Goal: Task Accomplishment & Management: Use online tool/utility

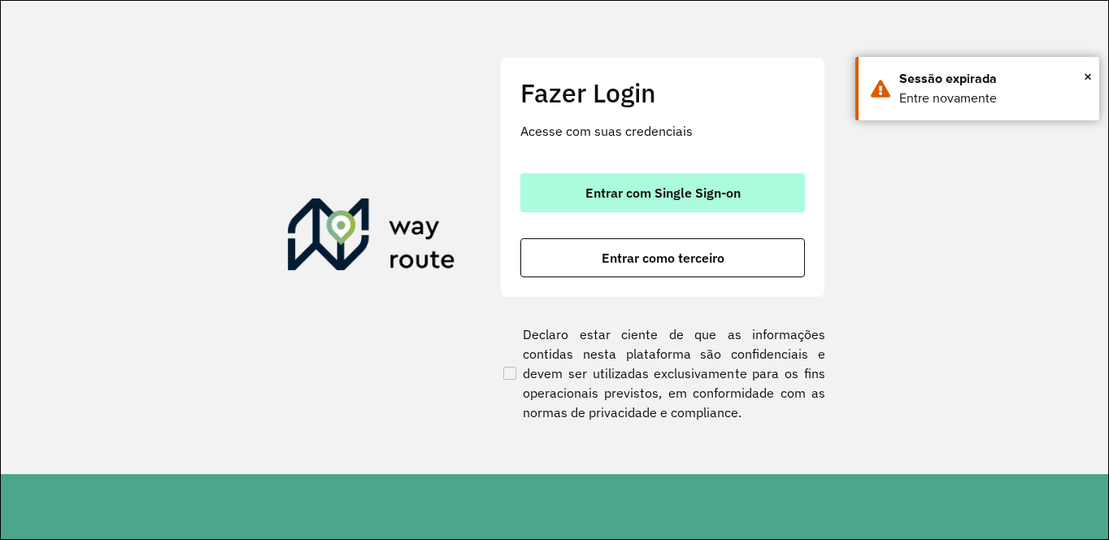
click at [573, 181] on button "Entrar com Single Sign-on" at bounding box center [663, 192] width 285 height 39
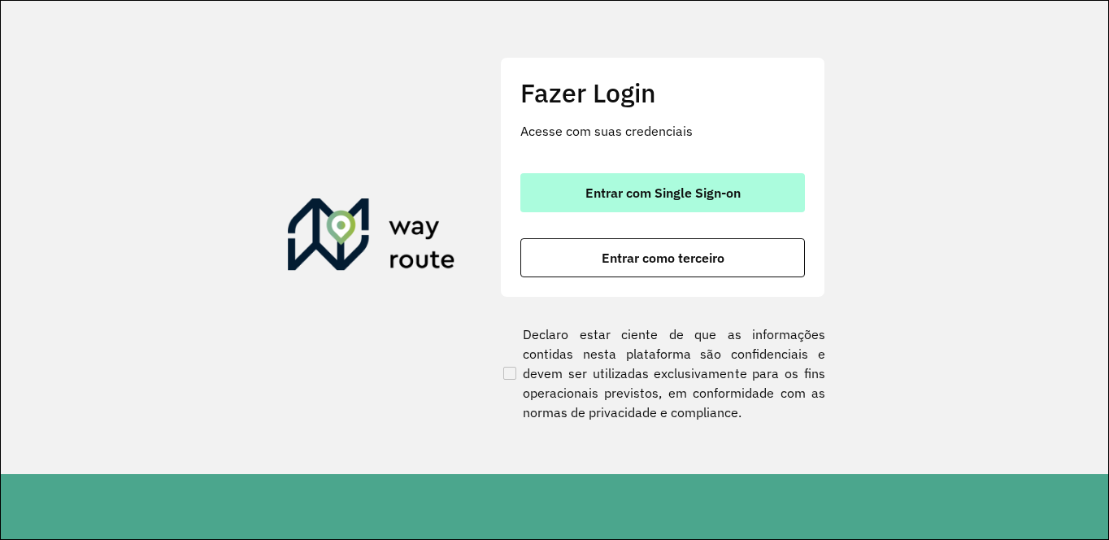
click at [664, 207] on button "Entrar com Single Sign-on" at bounding box center [663, 192] width 285 height 39
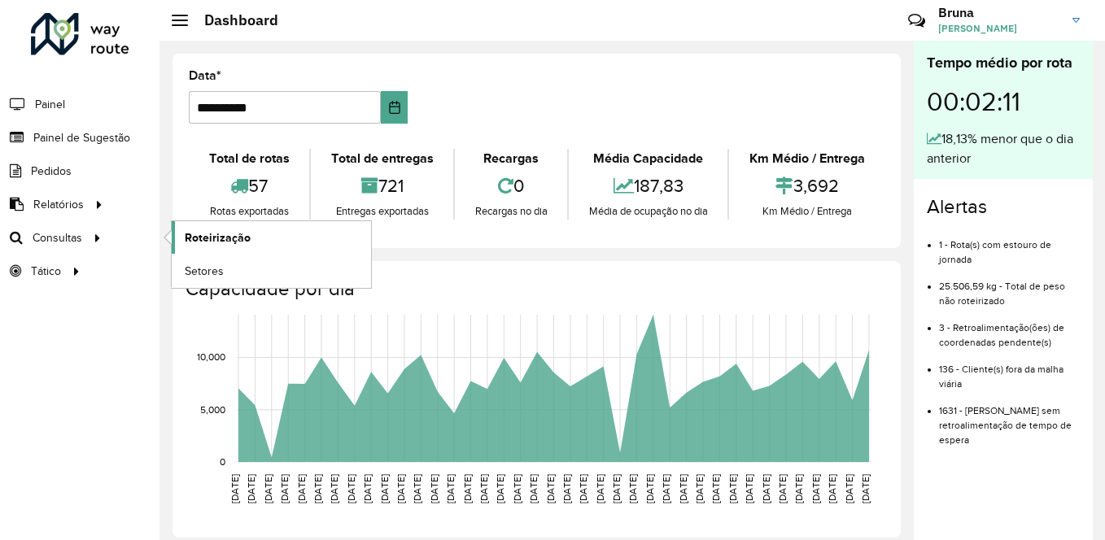
click at [249, 237] on span "Roteirização" at bounding box center [218, 237] width 66 height 17
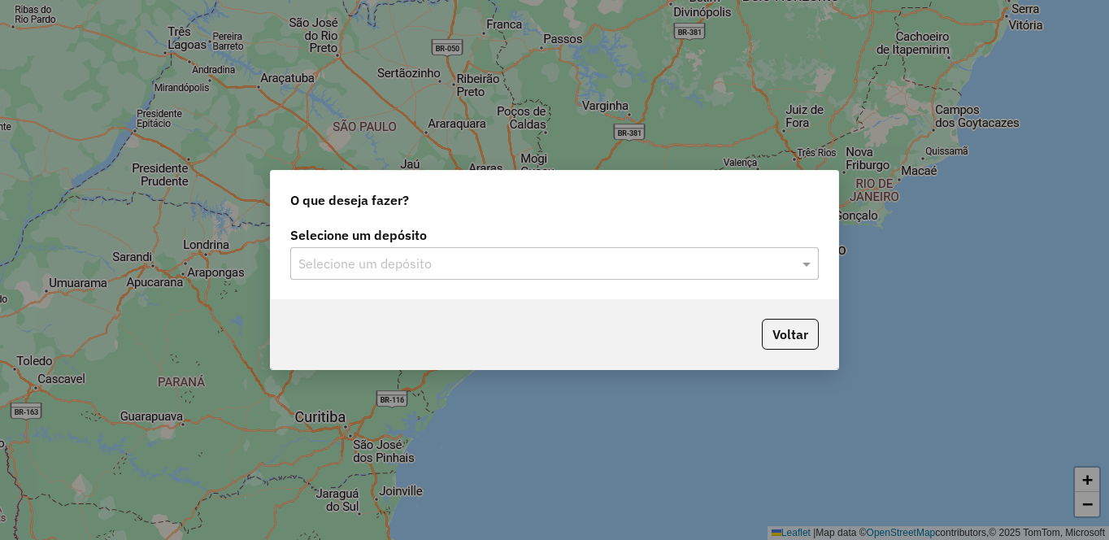
click at [416, 266] on input "text" at bounding box center [538, 265] width 480 height 20
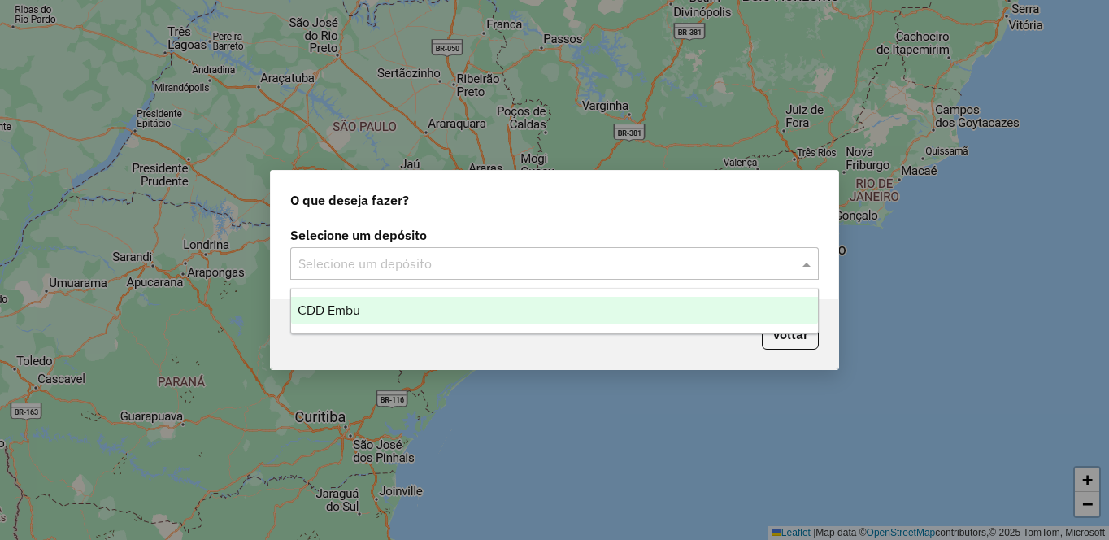
click at [369, 307] on div "CDD Embu" at bounding box center [554, 311] width 527 height 28
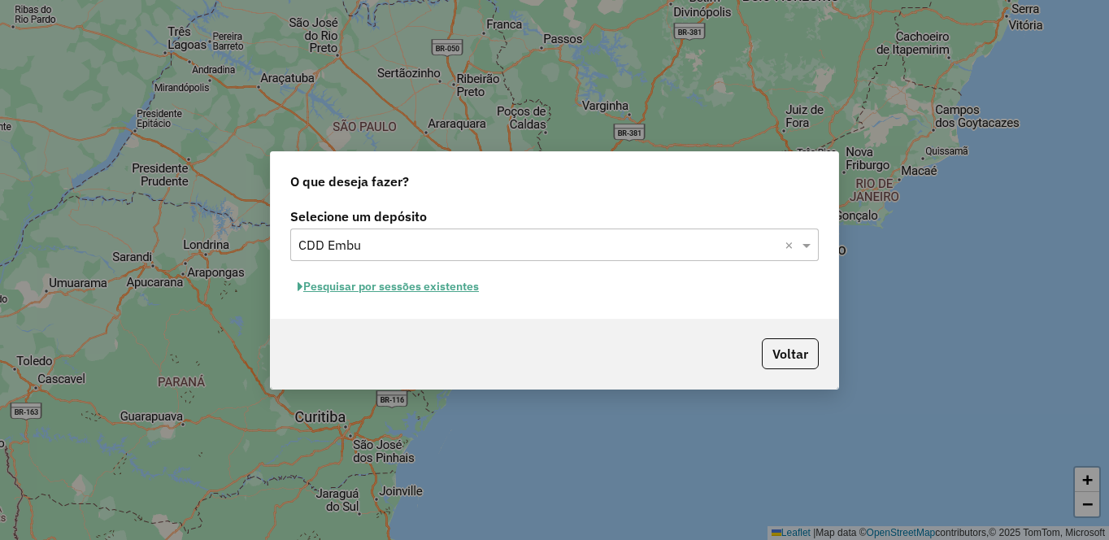
click at [438, 280] on button "Pesquisar por sessões existentes" at bounding box center [388, 286] width 196 height 25
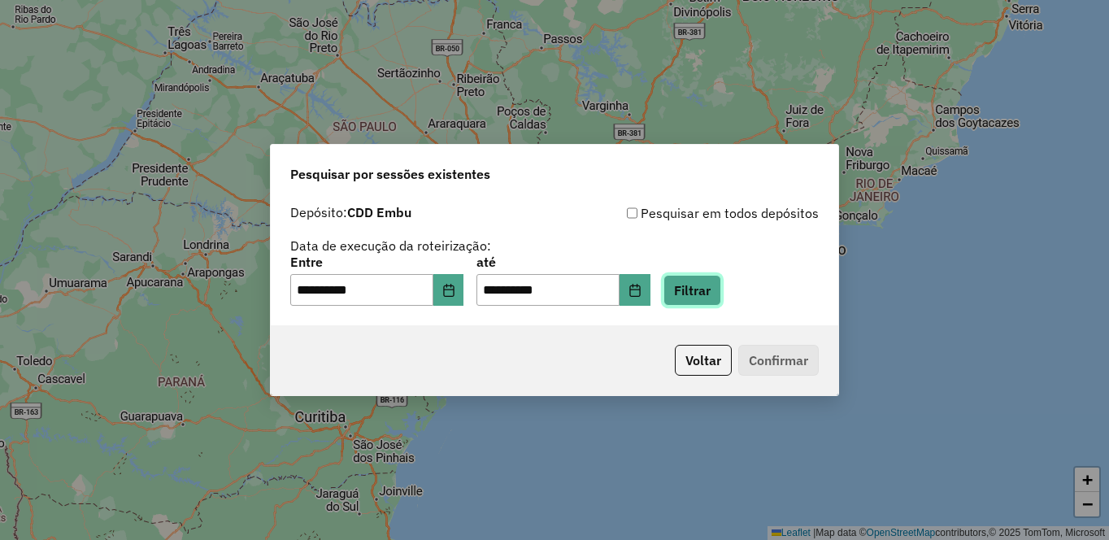
click at [721, 286] on button "Filtrar" at bounding box center [693, 290] width 58 height 31
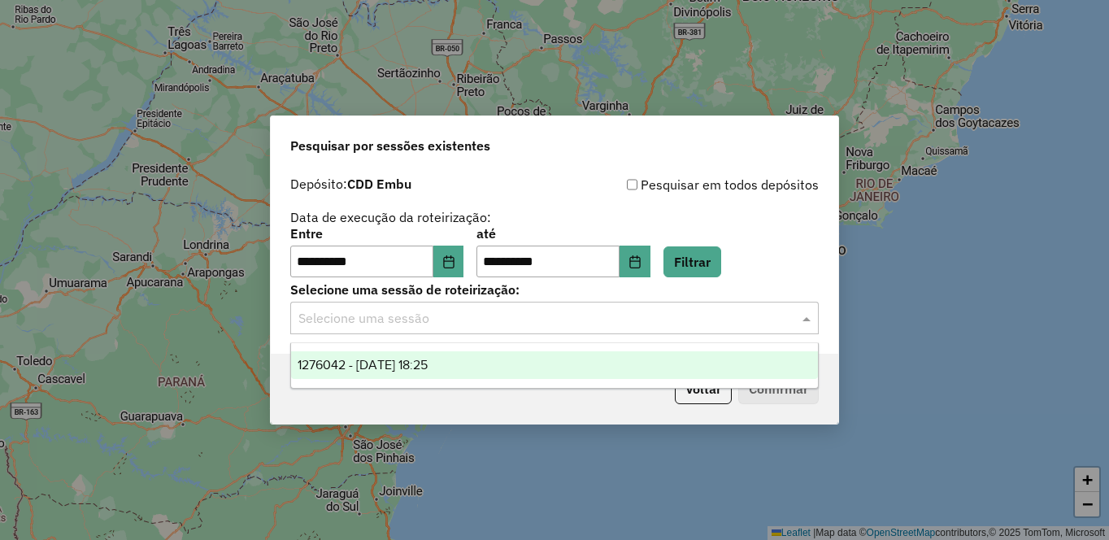
click at [489, 314] on input "text" at bounding box center [538, 319] width 480 height 20
click at [428, 359] on span "1276042 - 15/09/2025 18:25" at bounding box center [363, 365] width 130 height 14
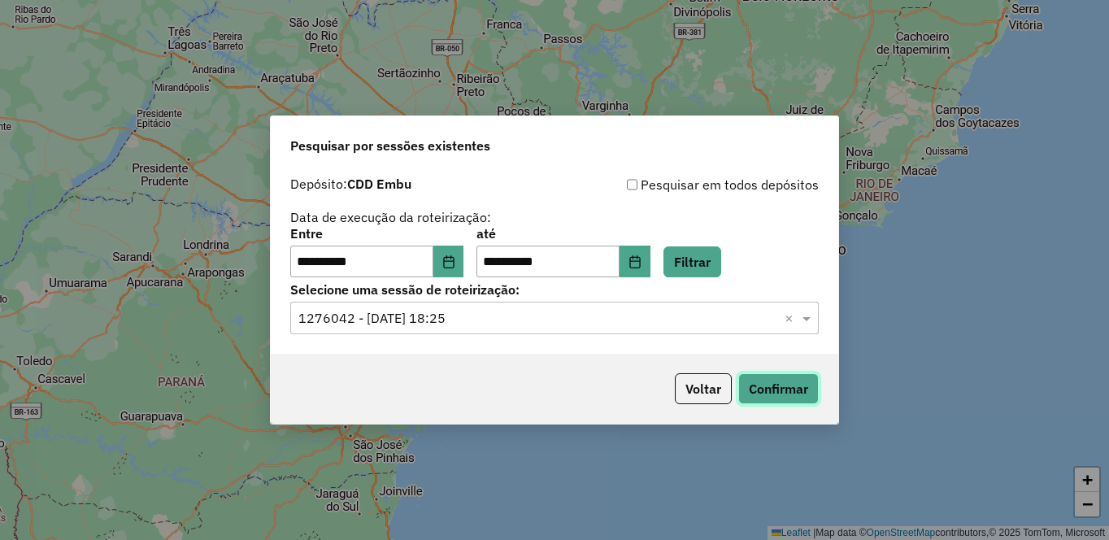
click at [763, 390] on button "Confirmar" at bounding box center [779, 388] width 81 height 31
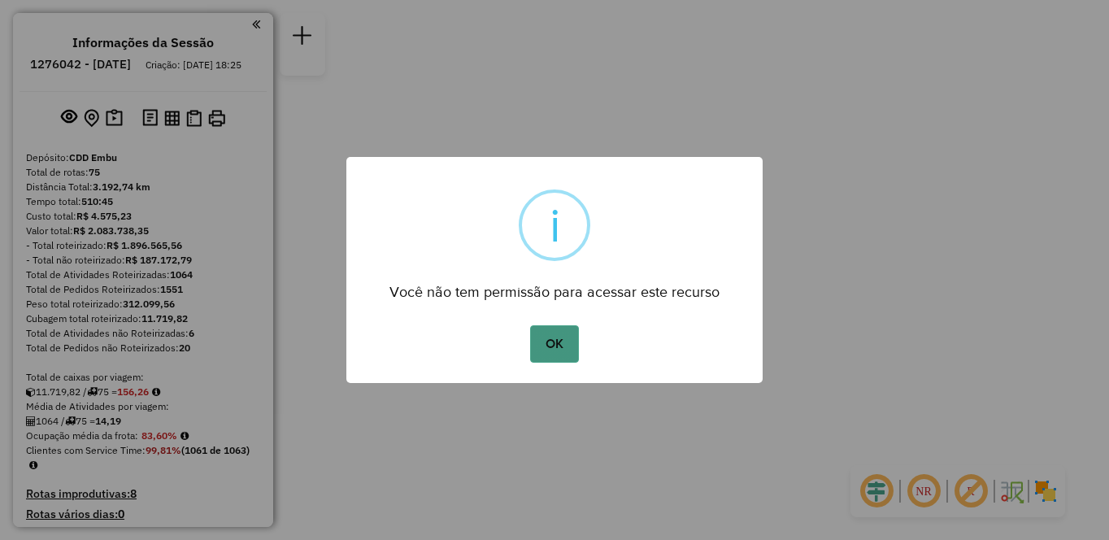
click at [557, 344] on button "OK" at bounding box center [554, 343] width 48 height 37
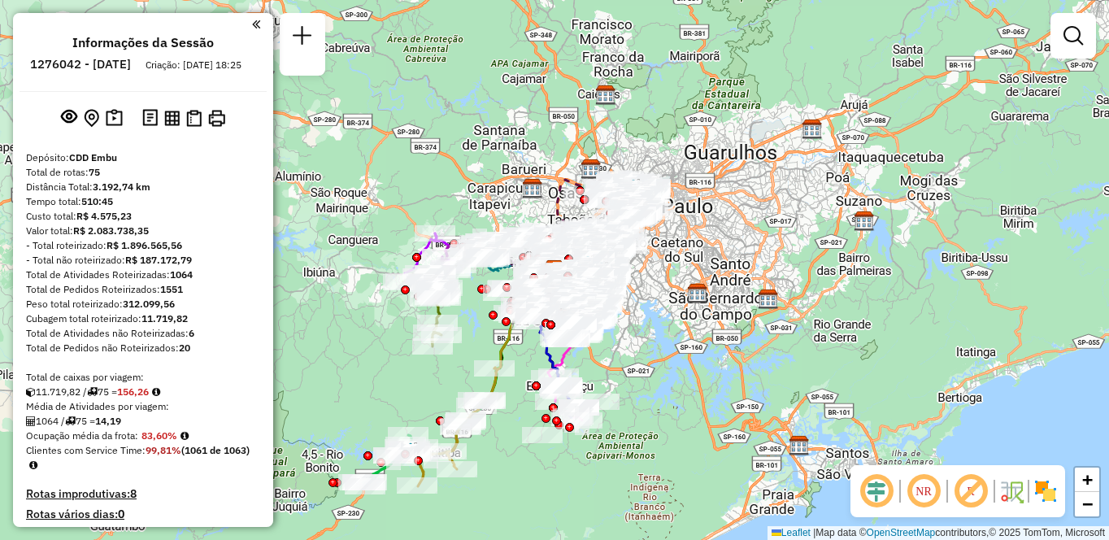
click at [919, 503] on em at bounding box center [923, 491] width 39 height 39
click at [986, 493] on em at bounding box center [971, 491] width 39 height 39
click at [1045, 500] on img at bounding box center [1046, 491] width 26 height 26
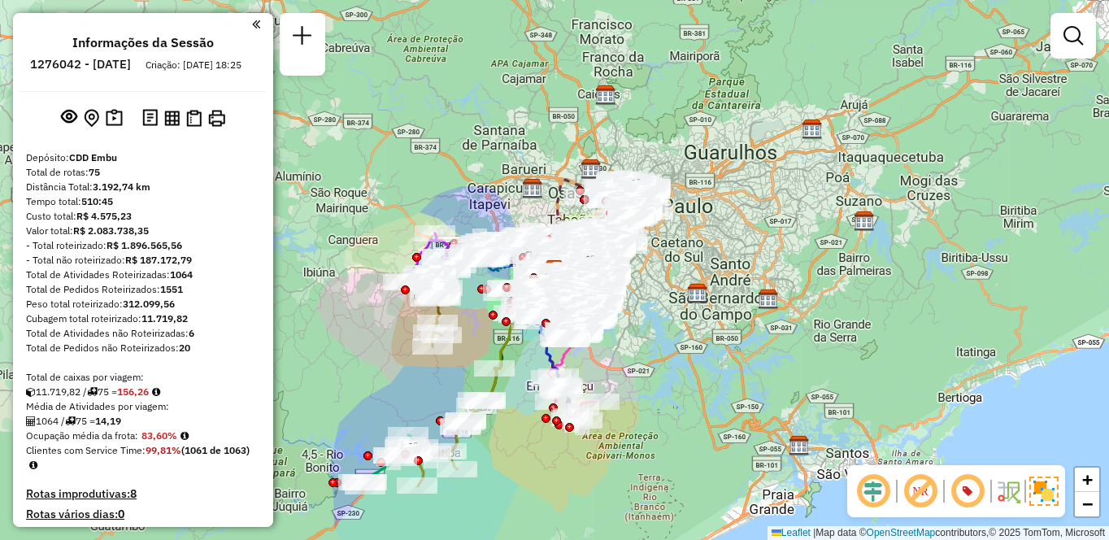
scroll to position [6367, 0]
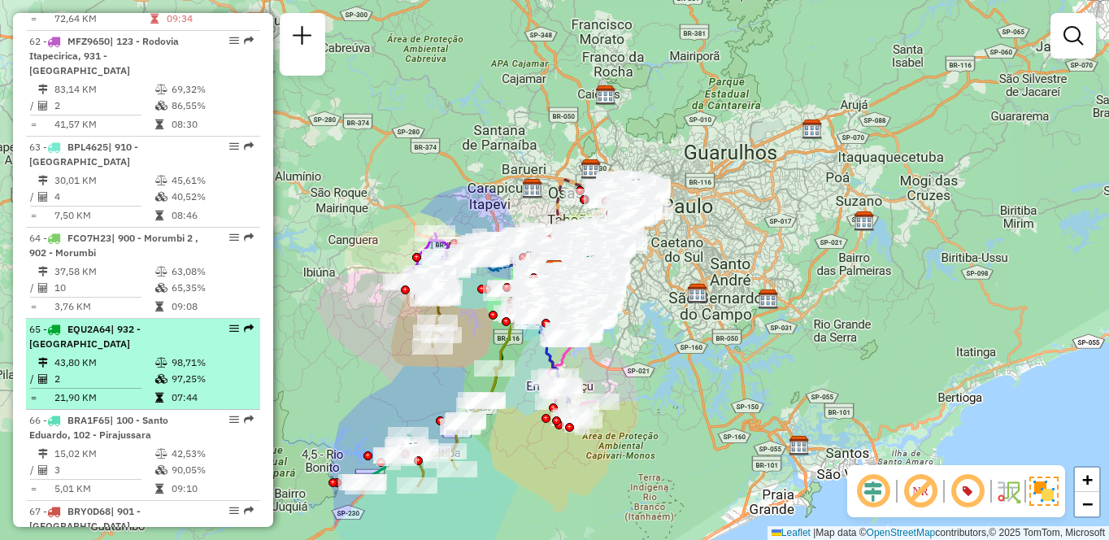
click at [184, 355] on td "98,71%" at bounding box center [212, 363] width 82 height 16
select select "**********"
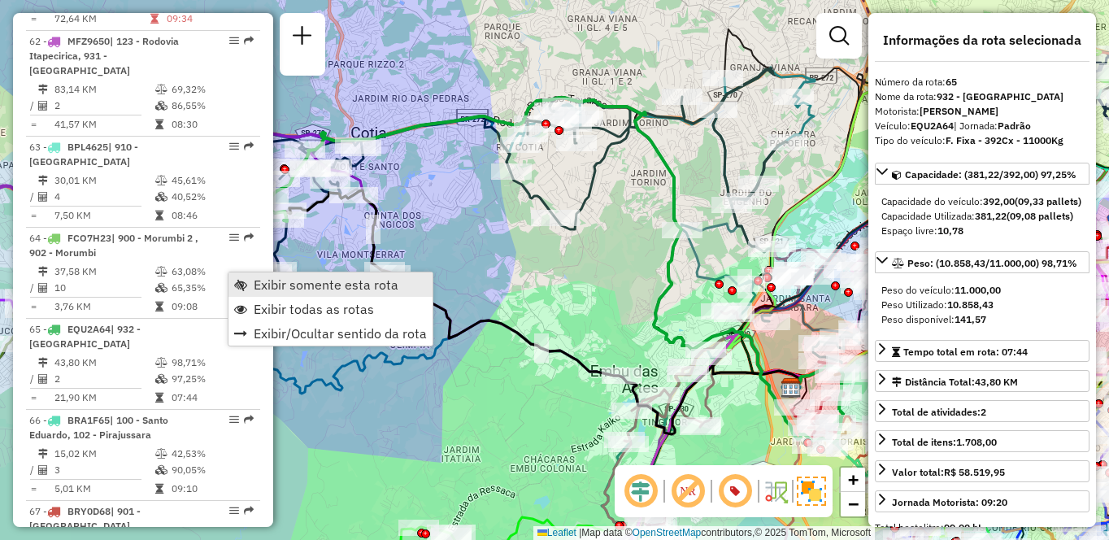
click at [317, 288] on span "Exibir somente esta rota" at bounding box center [326, 284] width 145 height 13
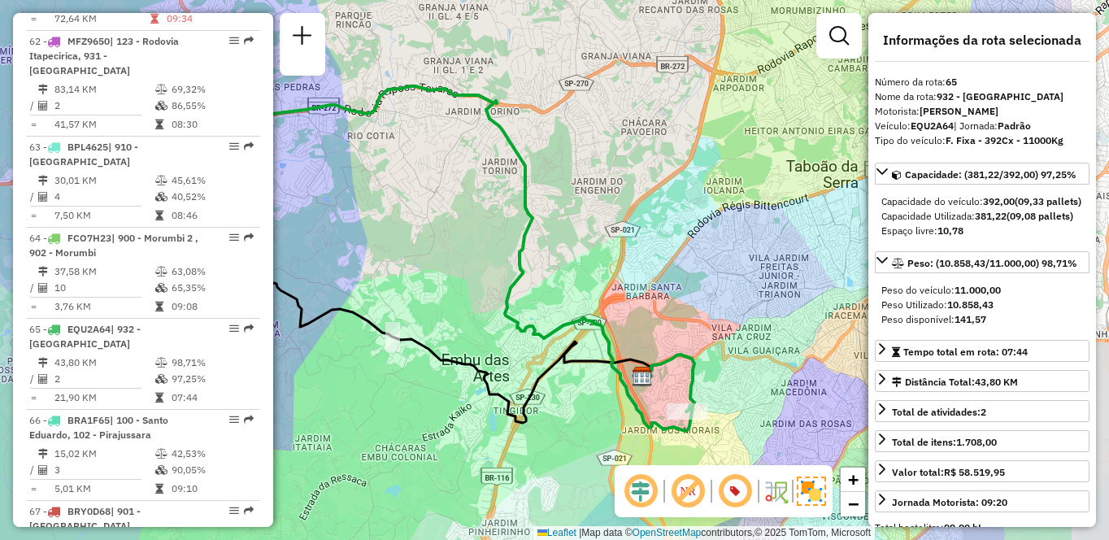
drag, startPoint x: 712, startPoint y: 362, endPoint x: 563, endPoint y: 351, distance: 149.3
click at [563, 351] on icon at bounding box center [393, 301] width 517 height 244
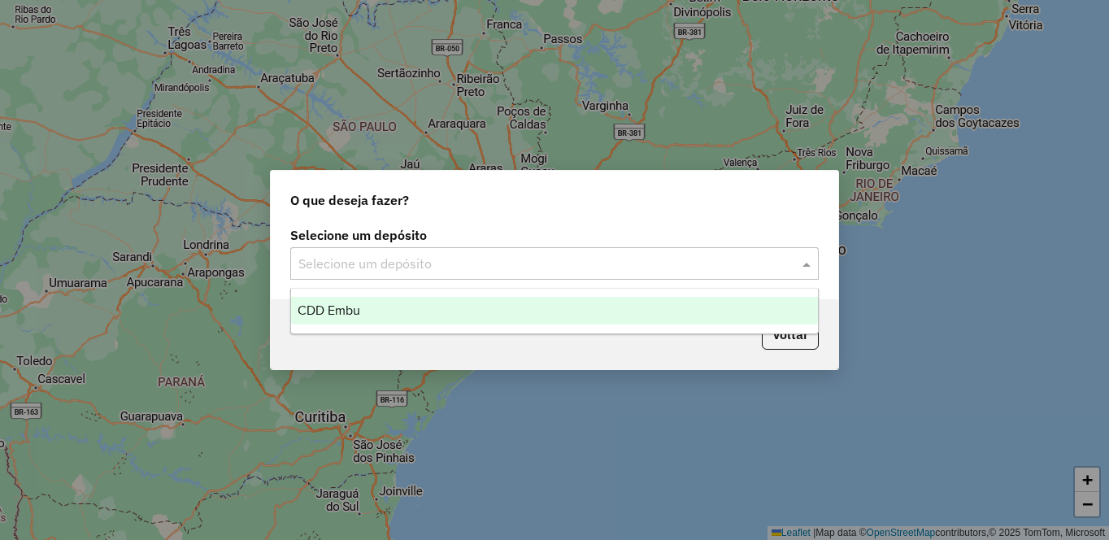
click at [381, 275] on div "Selecione um depósito" at bounding box center [554, 263] width 529 height 33
click at [387, 304] on div "CDD Embu" at bounding box center [554, 311] width 527 height 28
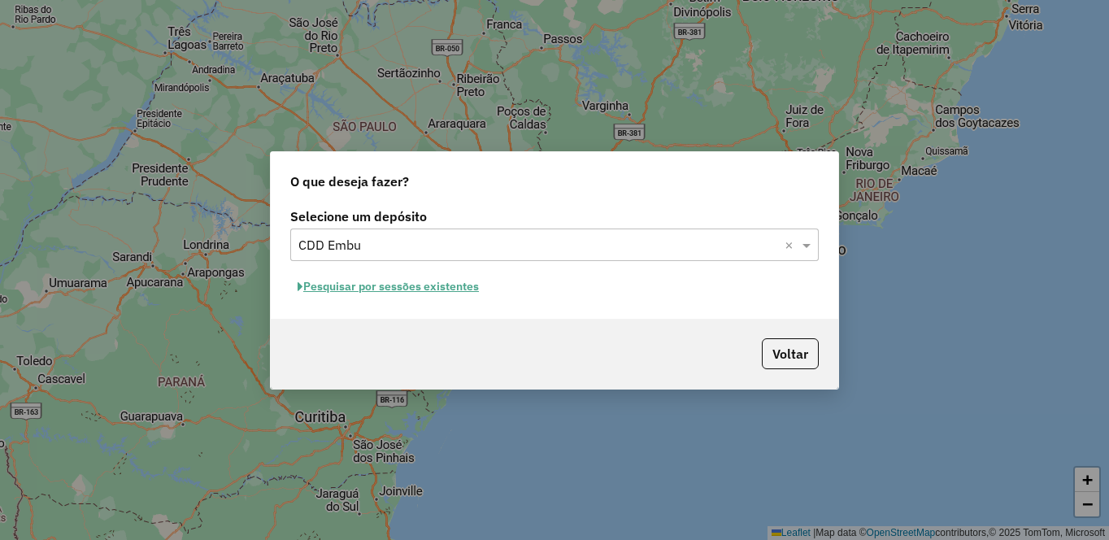
click at [415, 287] on button "Pesquisar por sessões existentes" at bounding box center [388, 286] width 196 height 25
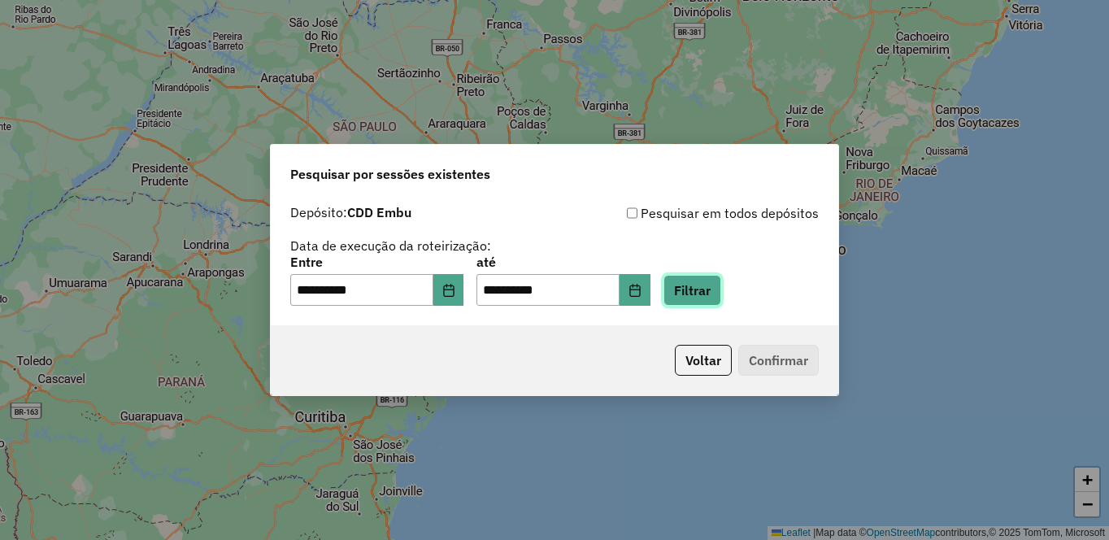
click at [721, 296] on button "Filtrar" at bounding box center [693, 290] width 58 height 31
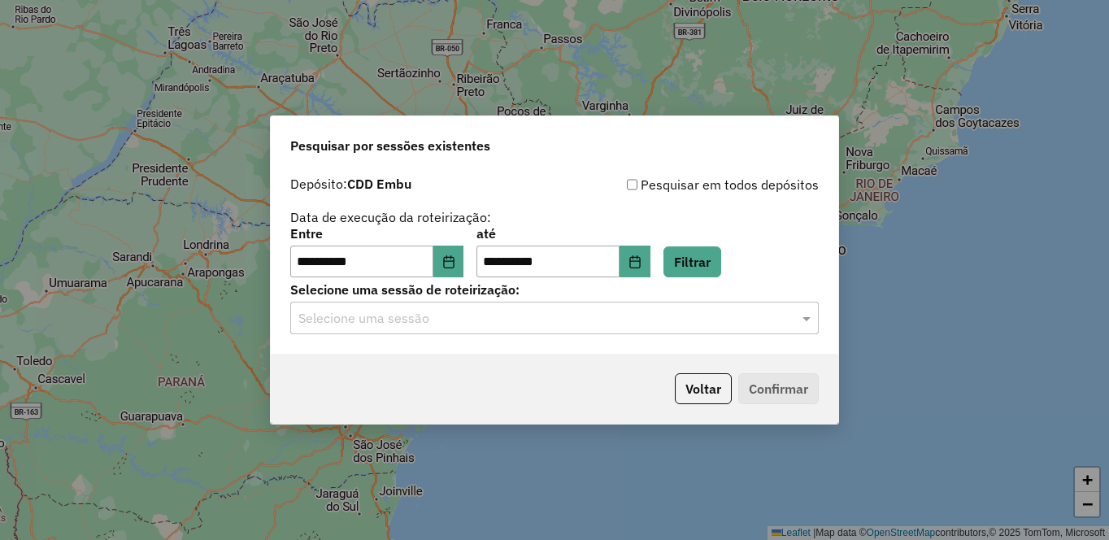
click at [569, 320] on input "text" at bounding box center [538, 319] width 480 height 20
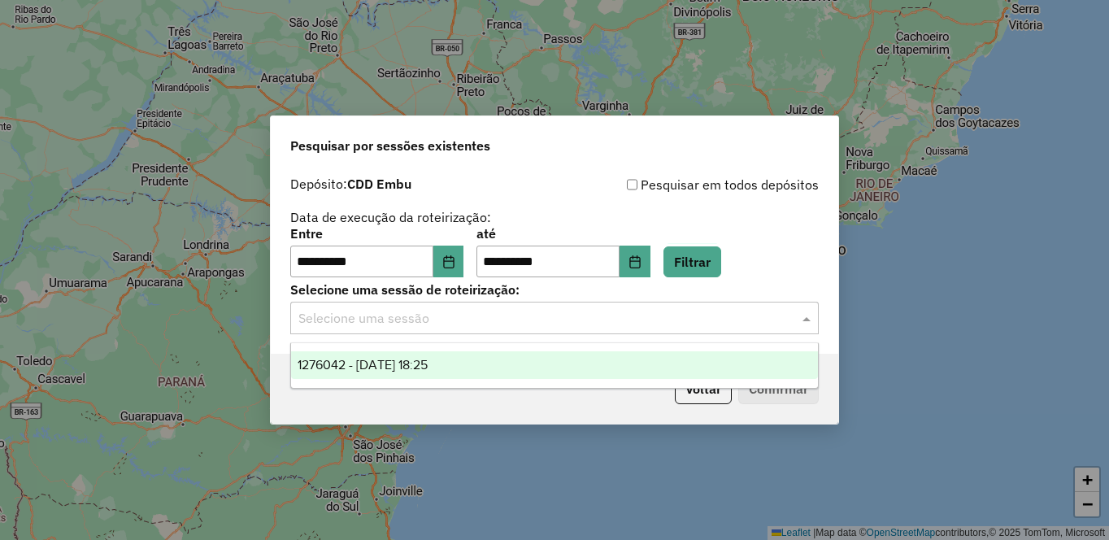
click at [361, 368] on span "1276042 - 15/09/2025 18:25" at bounding box center [363, 365] width 130 height 14
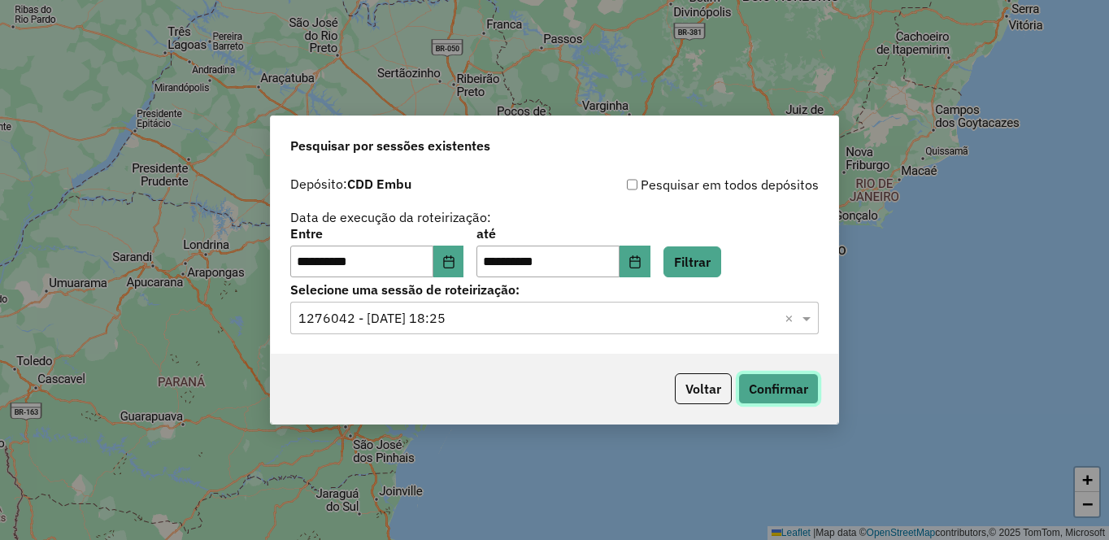
click at [776, 392] on button "Confirmar" at bounding box center [779, 388] width 81 height 31
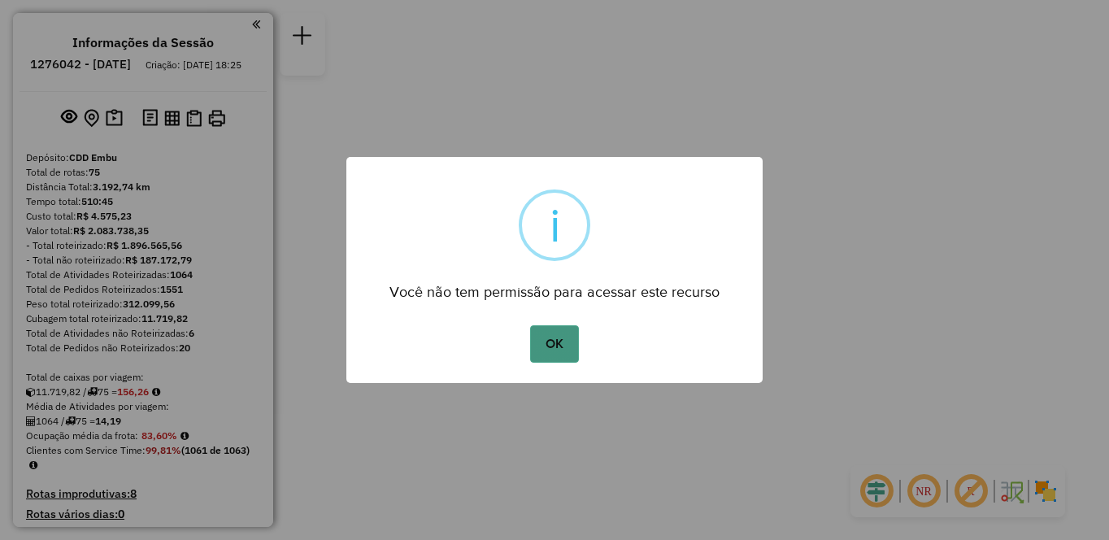
click at [560, 349] on button "OK" at bounding box center [554, 343] width 48 height 37
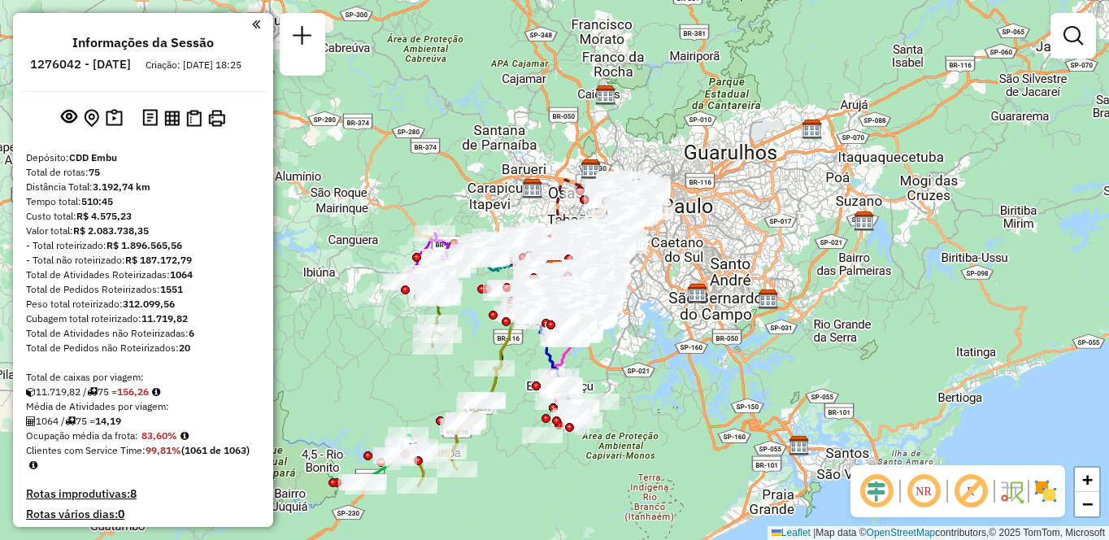
click at [925, 491] on em at bounding box center [923, 491] width 39 height 39
click at [974, 501] on em at bounding box center [971, 491] width 39 height 39
click at [1049, 493] on img at bounding box center [1046, 491] width 26 height 26
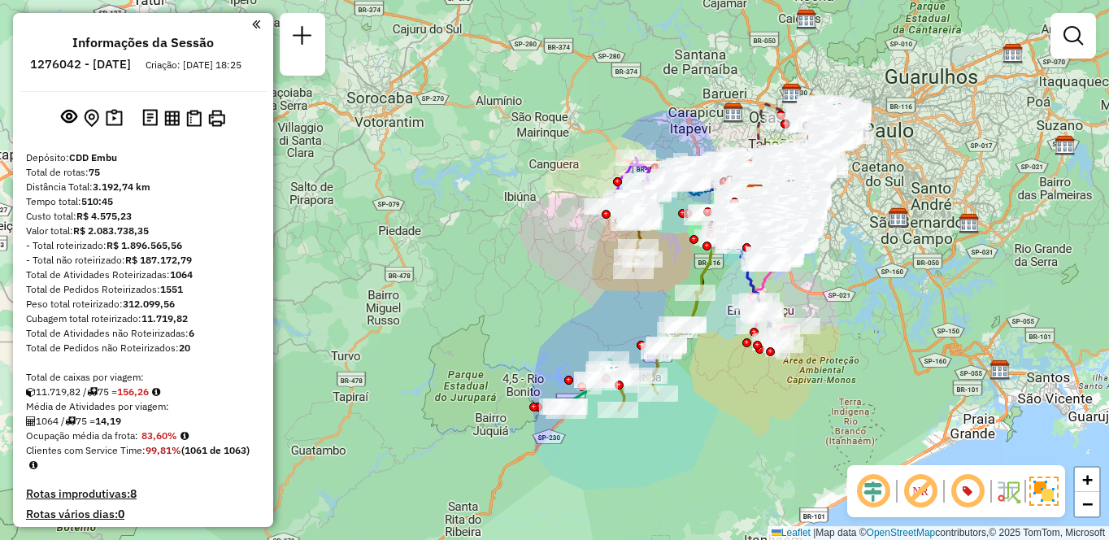
scroll to position [6367, 0]
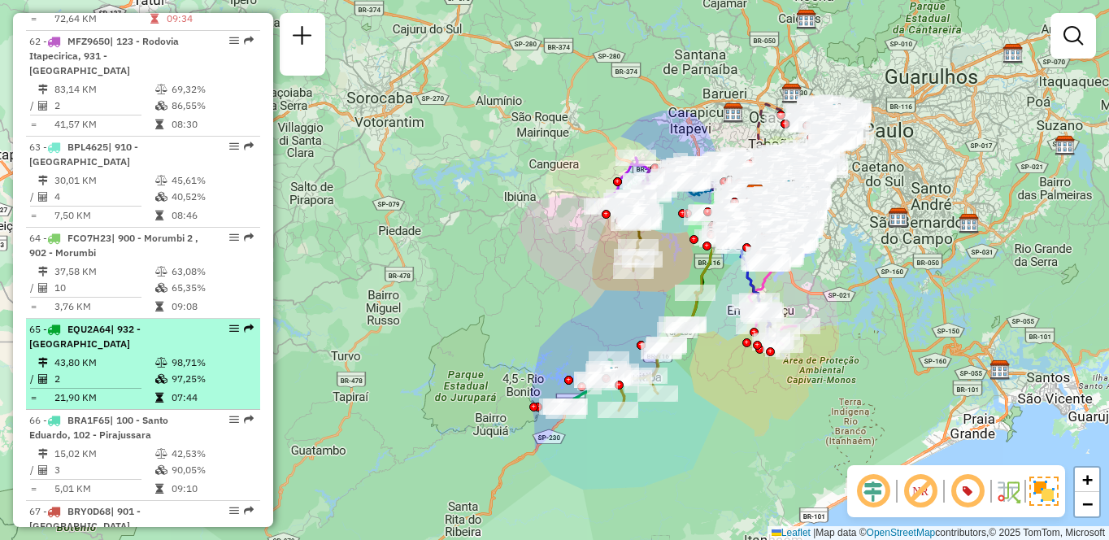
click at [149, 355] on td "43,80 KM" at bounding box center [104, 363] width 101 height 16
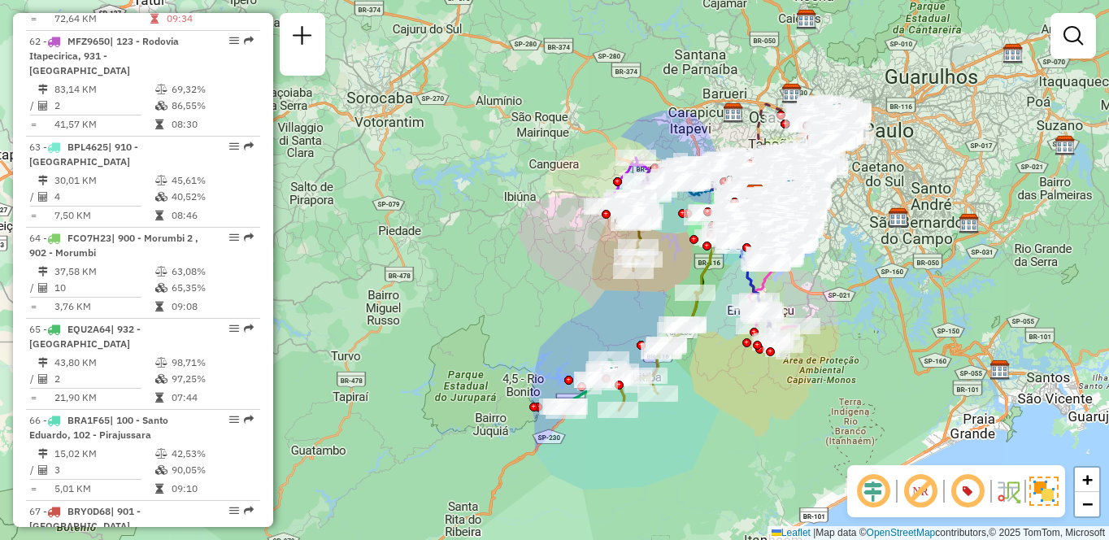
select select "**********"
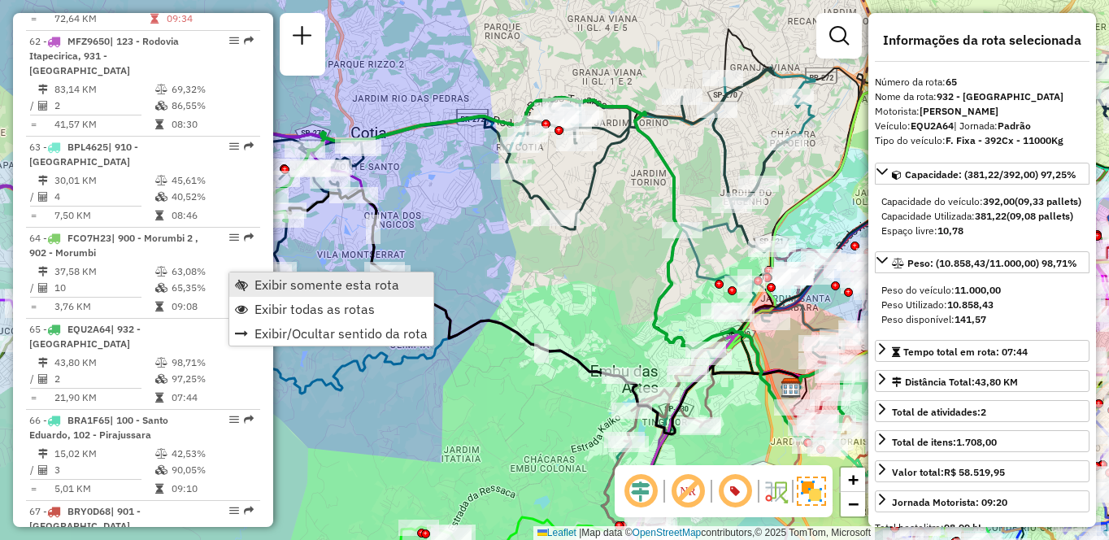
click at [255, 285] on span "Exibir somente esta rota" at bounding box center [327, 284] width 145 height 13
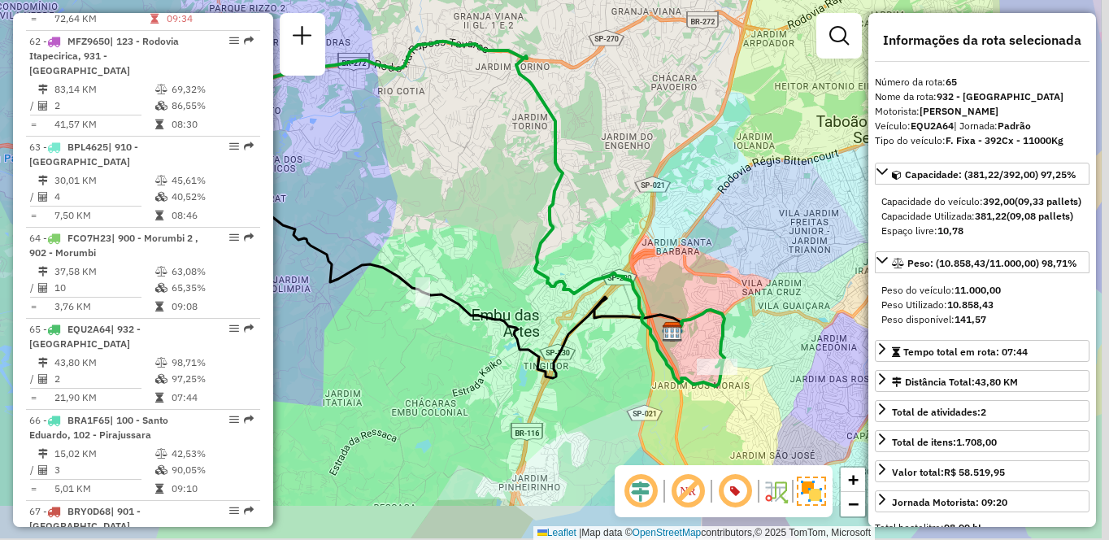
drag, startPoint x: 704, startPoint y: 296, endPoint x: 567, endPoint y: 218, distance: 158.1
click at [567, 224] on div "Janela de atendimento Grade de atendimento Capacidade Transportadoras Veículos …" at bounding box center [554, 270] width 1109 height 540
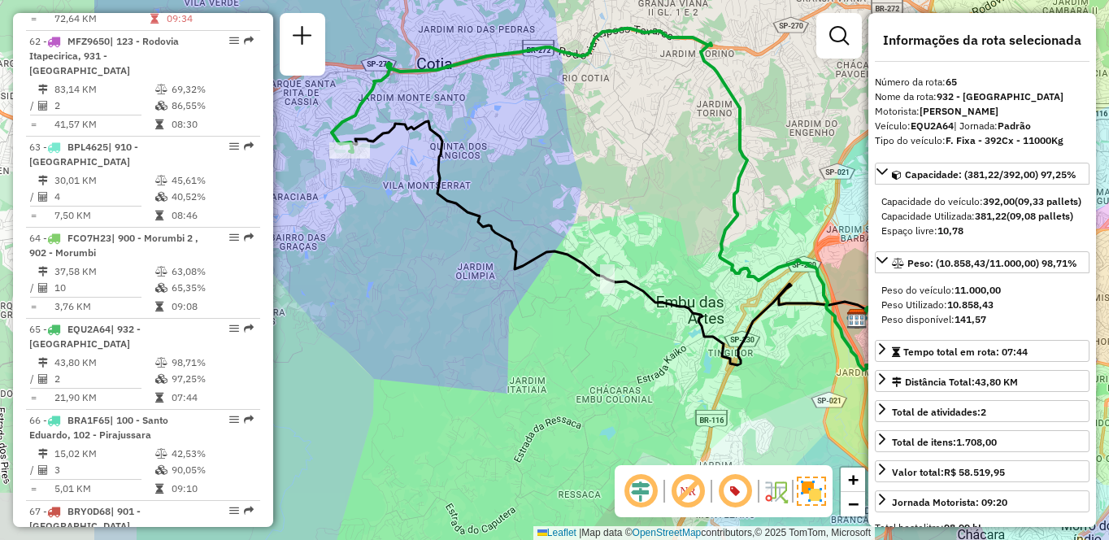
drag, startPoint x: 477, startPoint y: 203, endPoint x: 694, endPoint y: 206, distance: 217.2
click at [694, 206] on div "Janela de atendimento Grade de atendimento Capacidade Transportadoras Veículos …" at bounding box center [554, 270] width 1109 height 540
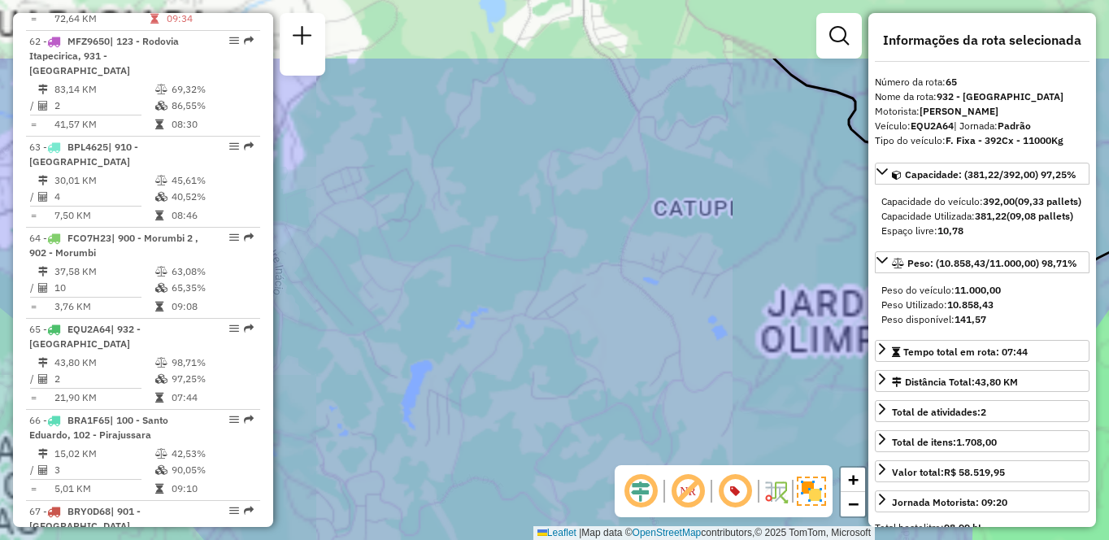
drag, startPoint x: 404, startPoint y: 329, endPoint x: 472, endPoint y: 463, distance: 149.5
click at [472, 463] on div "Janela de atendimento Grade de atendimento Capacidade Transportadoras Veículos …" at bounding box center [554, 270] width 1109 height 540
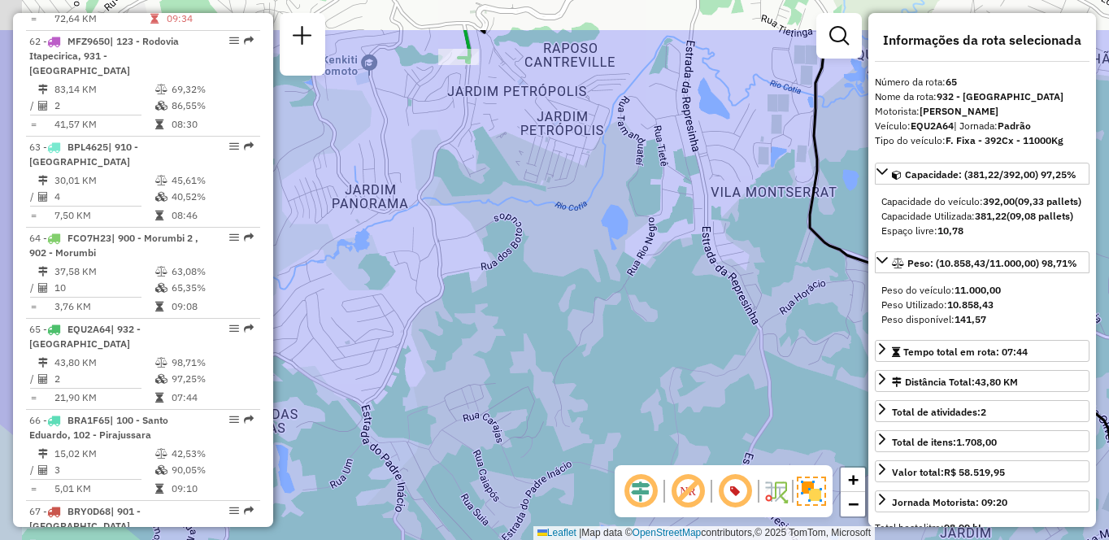
drag, startPoint x: 516, startPoint y: 361, endPoint x: 555, endPoint y: 447, distance: 94.6
click at [555, 447] on div "Janela de atendimento Grade de atendimento Capacidade Transportadoras Veículos …" at bounding box center [554, 270] width 1109 height 540
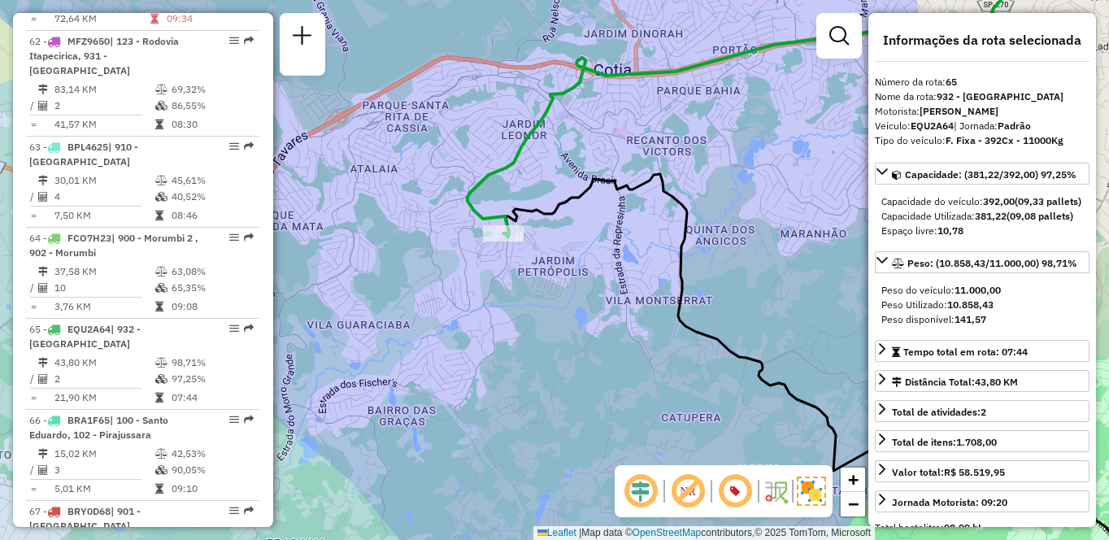
drag, startPoint x: 599, startPoint y: 303, endPoint x: 554, endPoint y: 329, distance: 52.5
click at [554, 329] on div "Janela de atendimento Grade de atendimento Capacidade Transportadoras Veículos …" at bounding box center [554, 270] width 1109 height 540
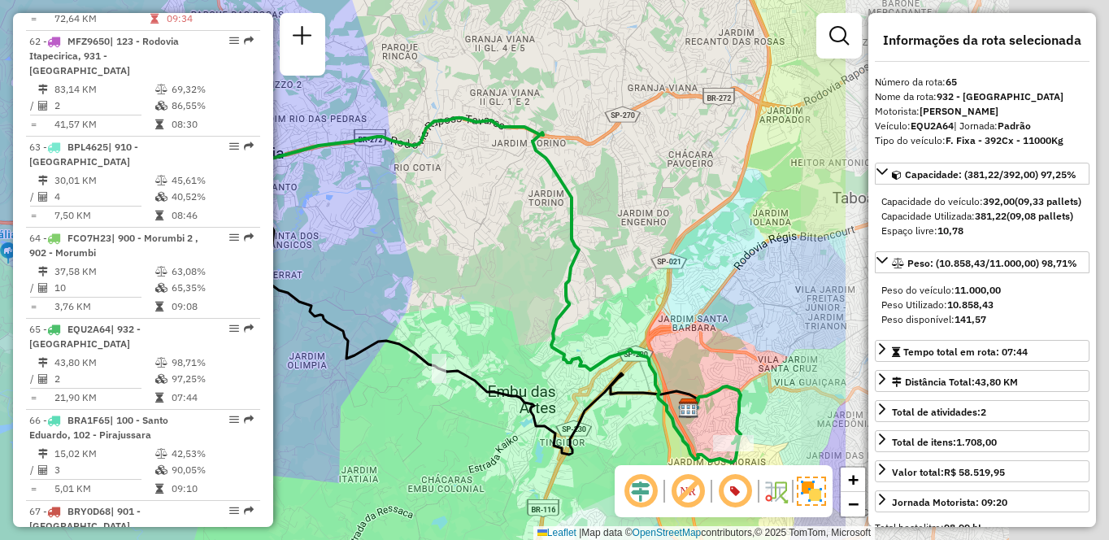
drag, startPoint x: 778, startPoint y: 339, endPoint x: 364, endPoint y: 298, distance: 416.9
click at [363, 303] on div "Janela de atendimento Grade de atendimento Capacidade Transportadoras Veículos …" at bounding box center [554, 270] width 1109 height 540
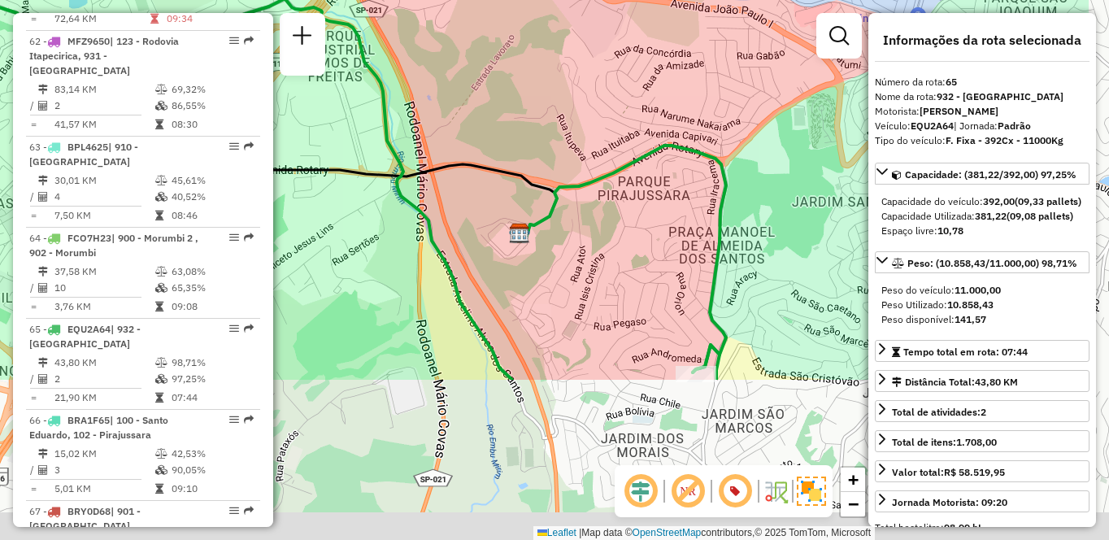
drag, startPoint x: 662, startPoint y: 392, endPoint x: 470, endPoint y: 93, distance: 355.6
click at [470, 94] on icon at bounding box center [158, 237] width 800 height 286
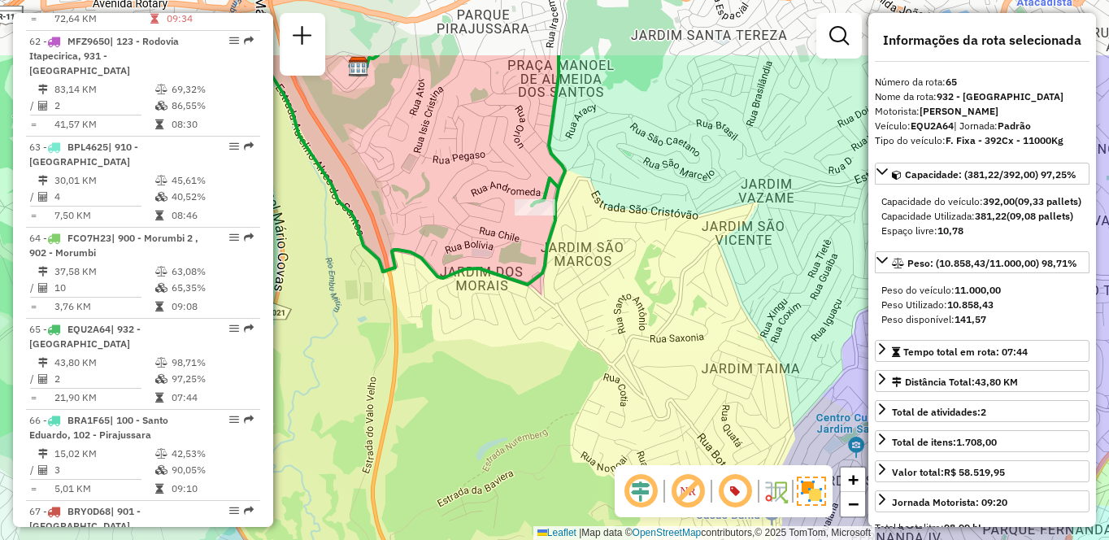
drag, startPoint x: 529, startPoint y: 189, endPoint x: 582, endPoint y: 298, distance: 121.5
click at [582, 298] on div "Janela de atendimento Grade de atendimento Capacidade Transportadoras Veículos …" at bounding box center [554, 270] width 1109 height 540
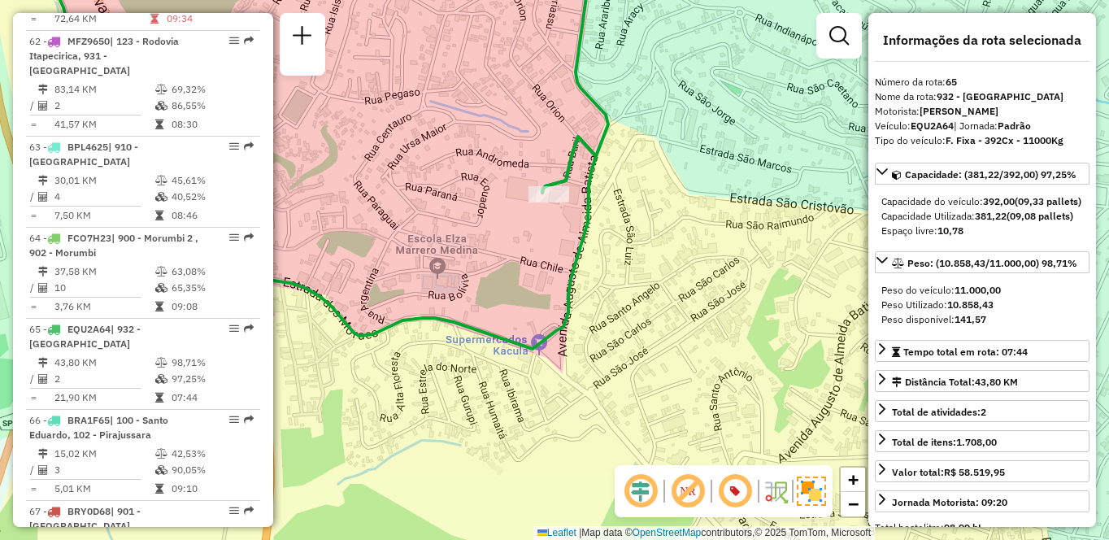
drag, startPoint x: 535, startPoint y: 176, endPoint x: 582, endPoint y: 203, distance: 54.3
click at [582, 203] on div "Janela de atendimento Grade de atendimento Capacidade Transportadoras Veículos …" at bounding box center [554, 270] width 1109 height 540
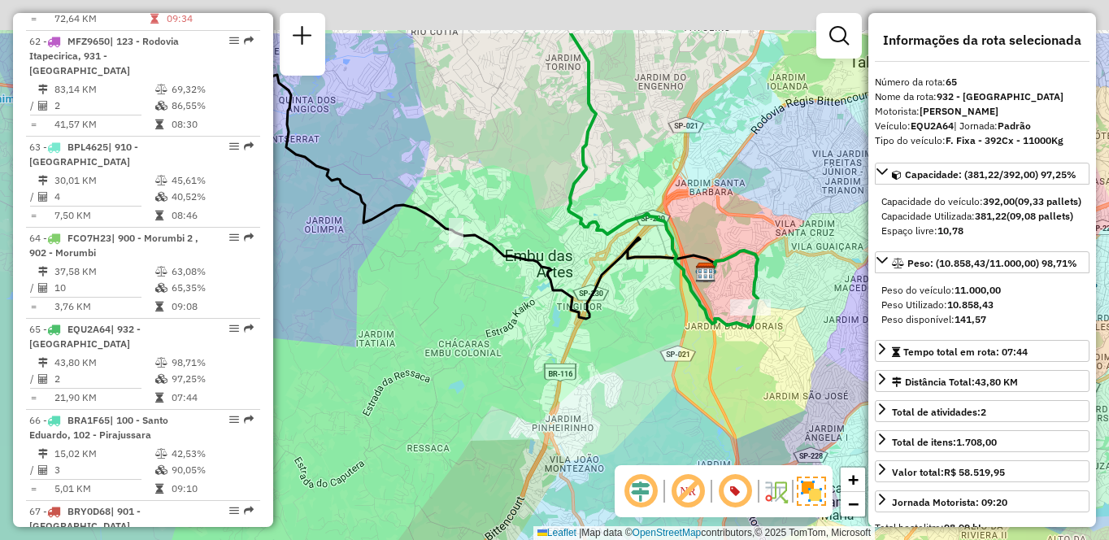
drag, startPoint x: 569, startPoint y: 251, endPoint x: 723, endPoint y: 355, distance: 186.1
click at [723, 355] on div "Janela de atendimento Grade de atendimento Capacidade Transportadoras Veículos …" at bounding box center [554, 270] width 1109 height 540
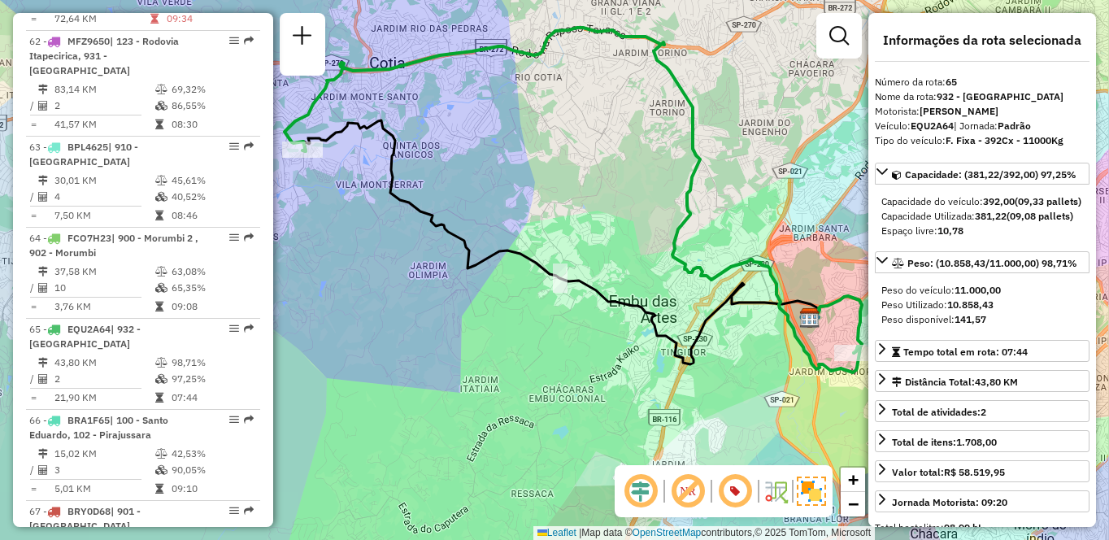
drag, startPoint x: 583, startPoint y: 277, endPoint x: 673, endPoint y: 319, distance: 99.4
click at [673, 319] on icon at bounding box center [561, 242] width 517 height 244
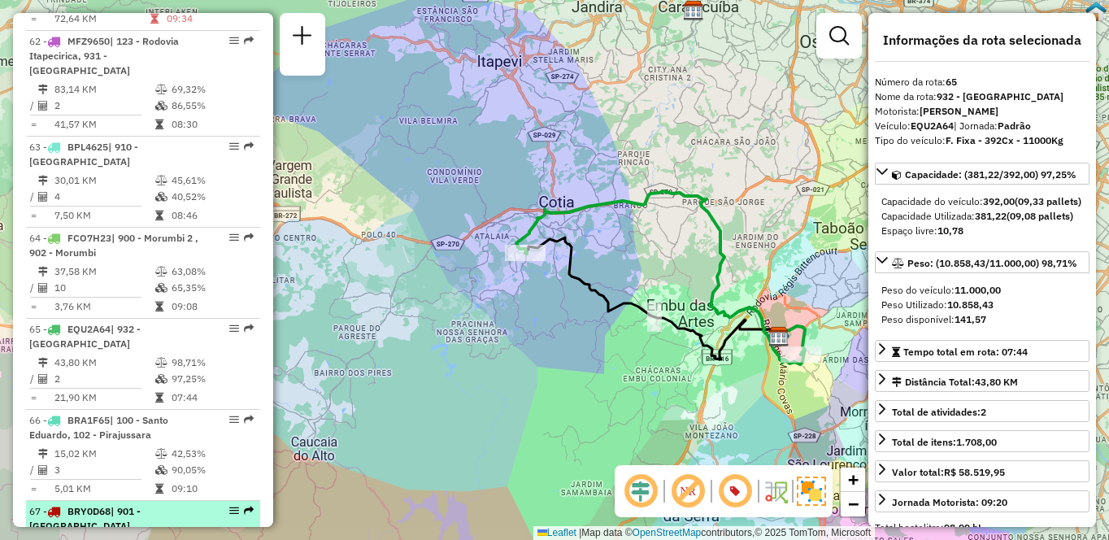
click at [103, 537] on td "27,37 KM" at bounding box center [101, 545] width 94 height 16
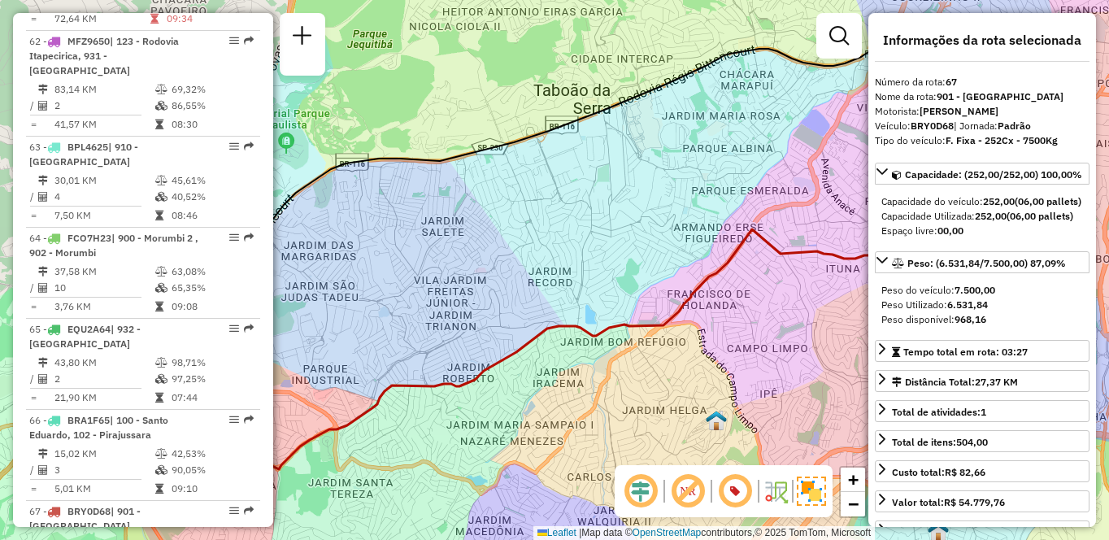
drag, startPoint x: 730, startPoint y: 347, endPoint x: 609, endPoint y: 350, distance: 120.4
click at [609, 350] on div "Janela de atendimento Grade de atendimento Capacidade Transportadoras Veículos …" at bounding box center [554, 270] width 1109 height 540
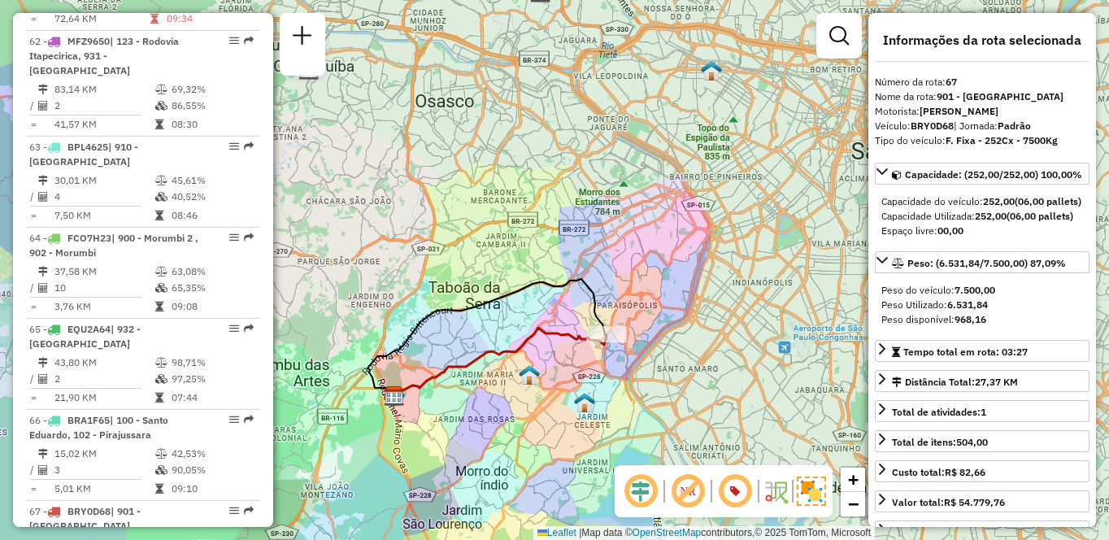
drag, startPoint x: 755, startPoint y: 362, endPoint x: 667, endPoint y: 371, distance: 88.3
click at [667, 371] on div "Janela de atendimento Grade de atendimento Capacidade Transportadoras Veículos …" at bounding box center [554, 270] width 1109 height 540
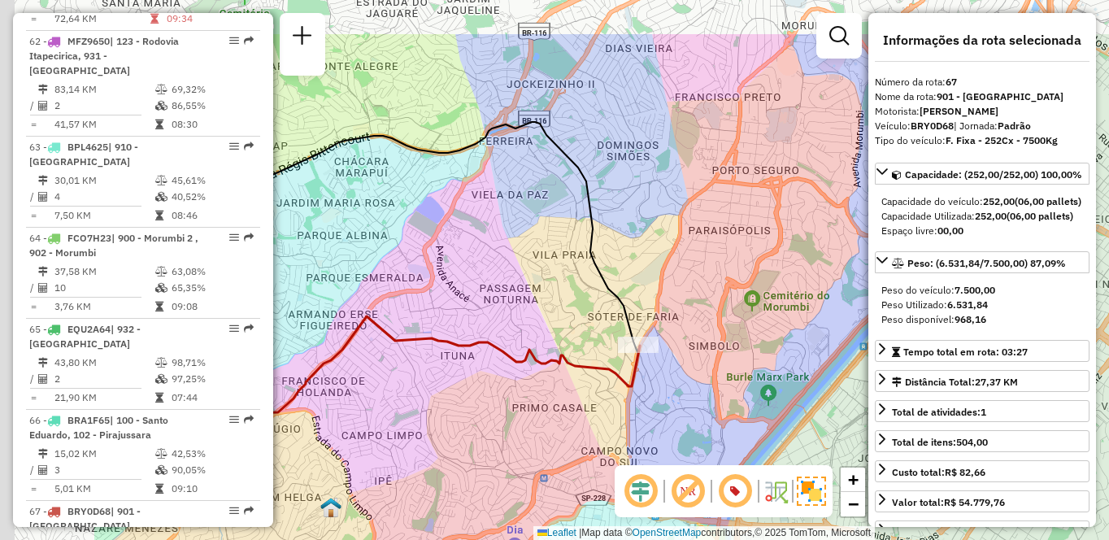
drag, startPoint x: 471, startPoint y: 303, endPoint x: 676, endPoint y: 390, distance: 223.0
click at [676, 390] on div "Janela de atendimento Grade de atendimento Capacidade Transportadoras Veículos …" at bounding box center [554, 270] width 1109 height 540
